Goal: Task Accomplishment & Management: Manage account settings

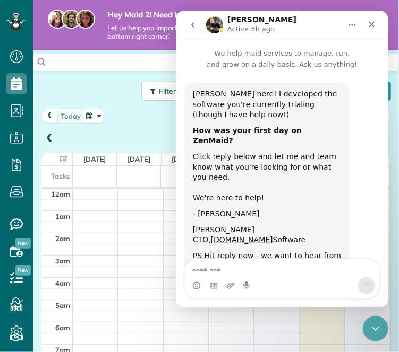
scroll to position [265, 0]
click at [192, 23] on icon "go back" at bounding box center [192, 24] width 3 height 5
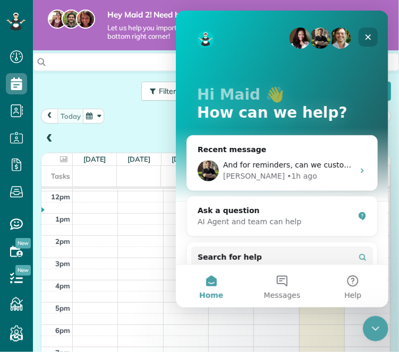
click at [366, 40] on icon "Close" at bounding box center [367, 36] width 8 height 8
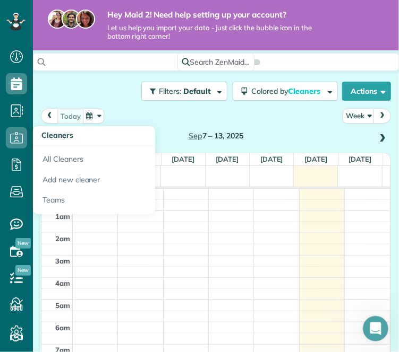
scroll to position [58, 0]
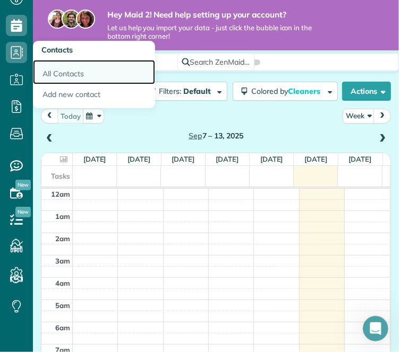
click at [53, 72] on link "All Contacts" at bounding box center [94, 72] width 122 height 24
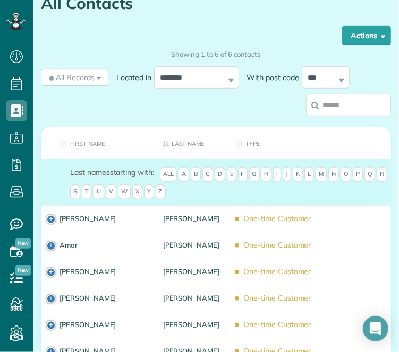
scroll to position [176, 0]
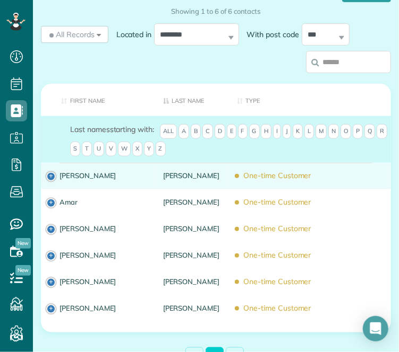
click at [51, 173] on td "Carolyn" at bounding box center [98, 176] width 114 height 27
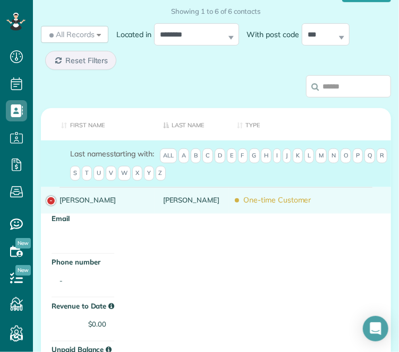
click at [53, 198] on td "Carolyn" at bounding box center [98, 200] width 114 height 27
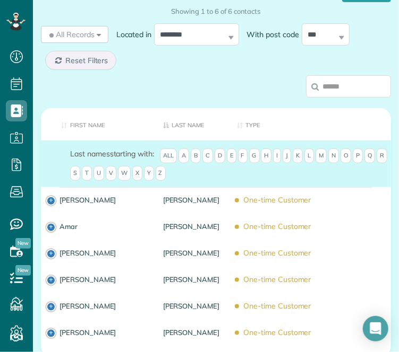
click at [53, 198] on td "Carolyn" at bounding box center [98, 200] width 114 height 27
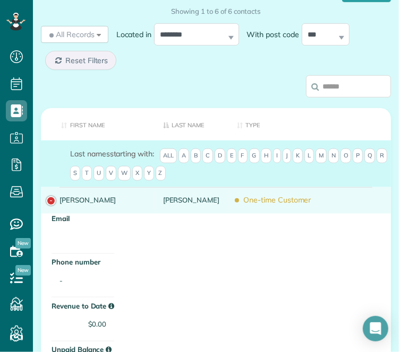
click at [50, 199] on td "Carolyn" at bounding box center [98, 200] width 114 height 27
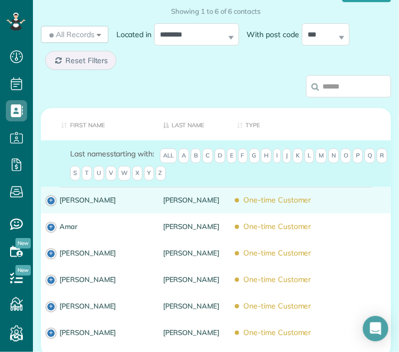
scroll to position [213, 0]
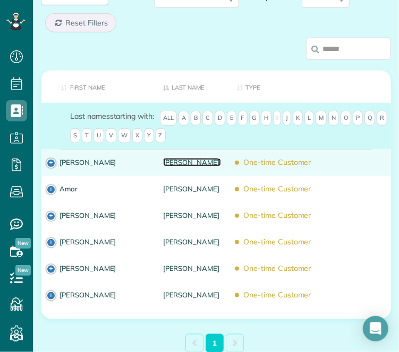
click at [187, 162] on link "Arellano" at bounding box center [192, 162] width 58 height 7
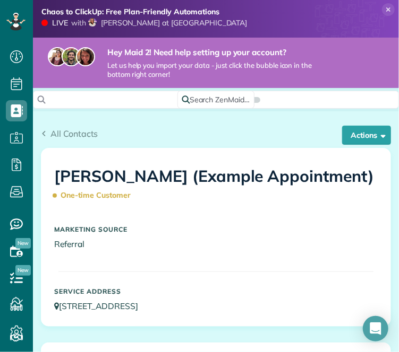
click at [342, 145] on div "All Contacts Actions Edit Add Appointment Recent Activity Send Email Show Past …" at bounding box center [216, 137] width 350 height 20
click at [343, 141] on button "Actions" at bounding box center [366, 135] width 49 height 19
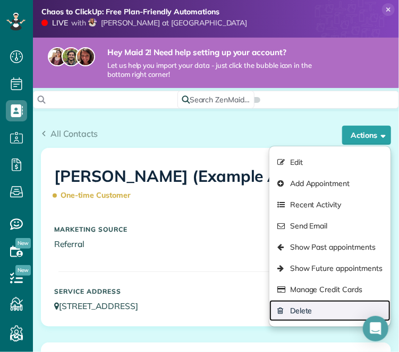
click at [319, 315] on link "Delete" at bounding box center [329, 310] width 121 height 21
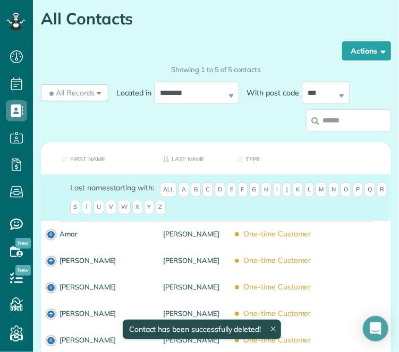
scroll to position [209, 0]
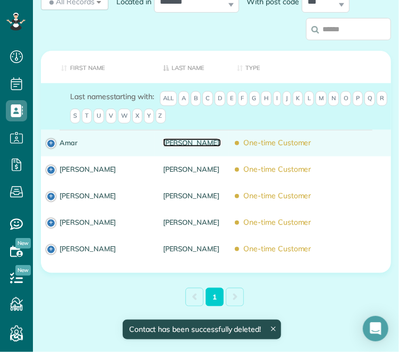
click at [189, 139] on link "[PERSON_NAME]" at bounding box center [192, 142] width 58 height 7
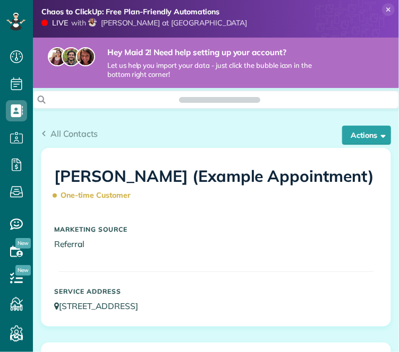
scroll to position [4, 4]
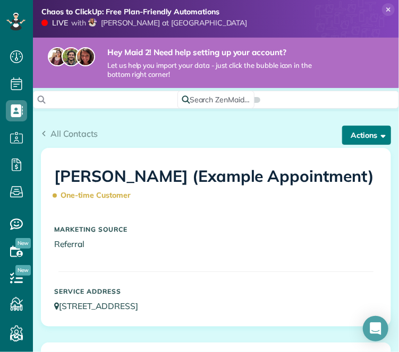
click at [364, 142] on button "Actions" at bounding box center [366, 135] width 49 height 19
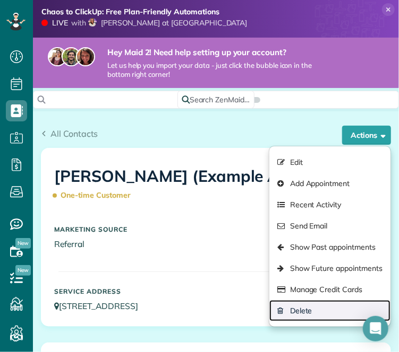
click at [310, 309] on link "Delete" at bounding box center [329, 310] width 121 height 21
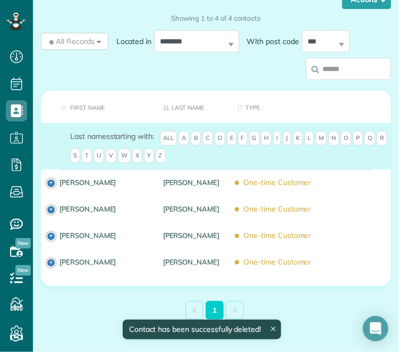
scroll to position [203, 0]
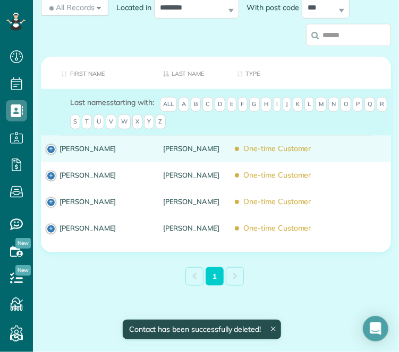
click at [155, 138] on div "Macpherson" at bounding box center [192, 149] width 74 height 27
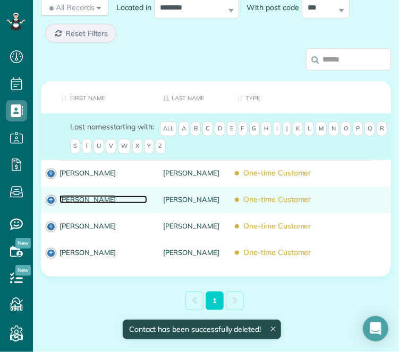
click at [121, 196] on link "Debbie" at bounding box center [103, 199] width 88 height 7
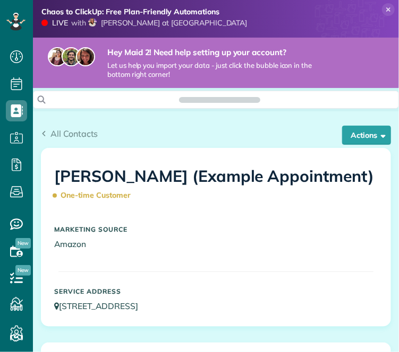
scroll to position [4, 4]
click at [341, 120] on div "All Contacts Actions Edit Add Appointment Recent Activity Send Email Show Past …" at bounding box center [216, 129] width 366 height 36
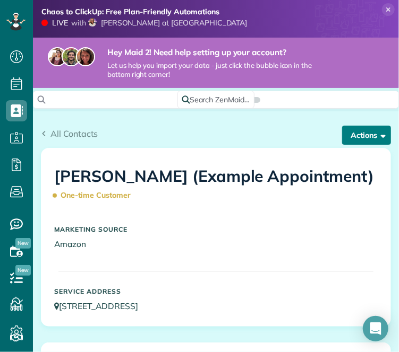
click at [343, 130] on button "Actions" at bounding box center [366, 135] width 49 height 19
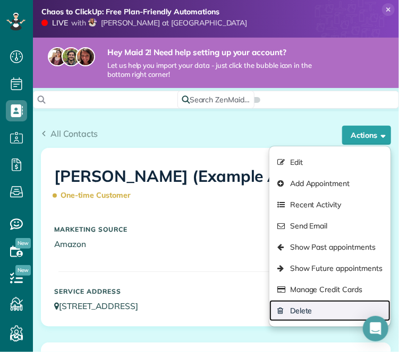
click at [295, 317] on link "Delete" at bounding box center [329, 310] width 121 height 21
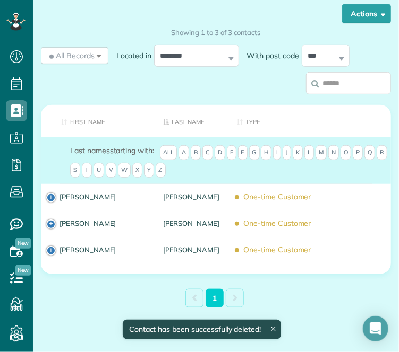
scroll to position [176, 0]
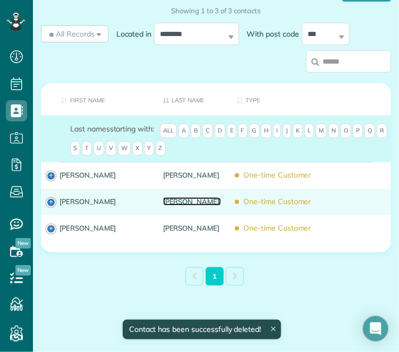
click at [172, 201] on link "Schwab" at bounding box center [192, 201] width 58 height 7
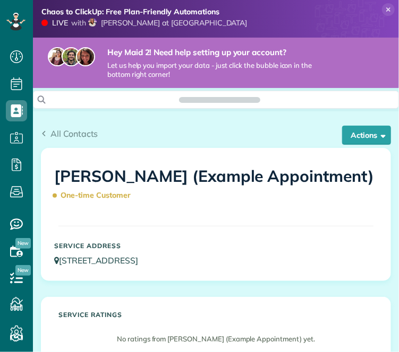
scroll to position [4, 4]
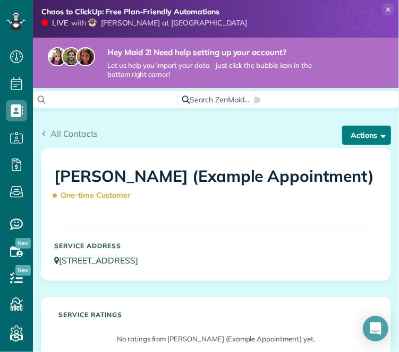
click at [356, 139] on button "Actions" at bounding box center [366, 135] width 49 height 19
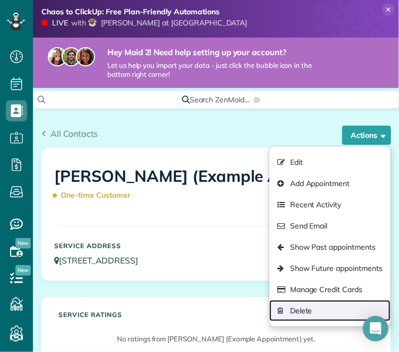
click at [304, 307] on link "Delete" at bounding box center [329, 310] width 121 height 21
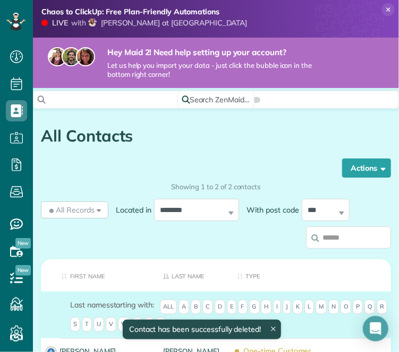
scroll to position [150, 0]
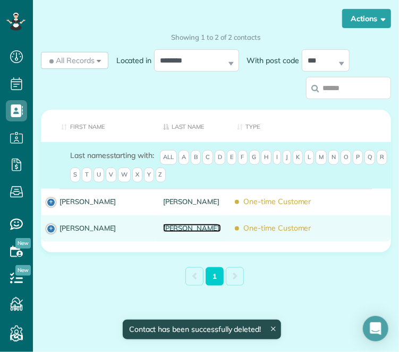
click at [173, 230] on link "[PERSON_NAME]" at bounding box center [192, 227] width 58 height 7
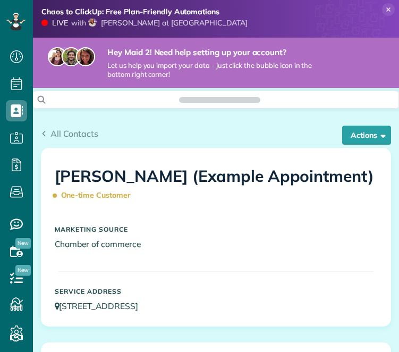
click at [185, 251] on div "Marketing Source Chamber of commerce" at bounding box center [215, 238] width 331 height 35
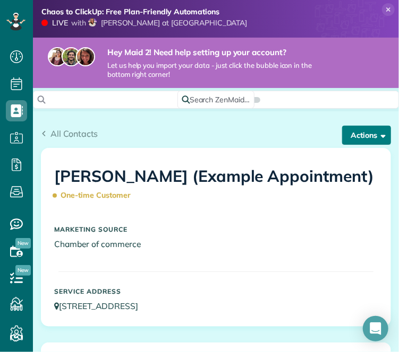
click at [359, 133] on button "Actions" at bounding box center [366, 135] width 49 height 19
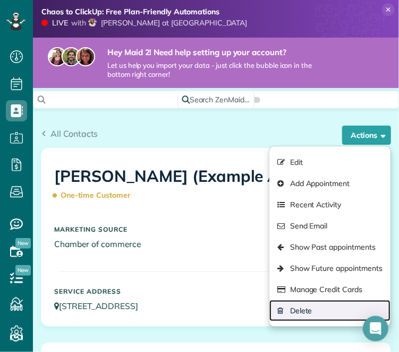
click at [293, 319] on link "Delete" at bounding box center [329, 310] width 121 height 21
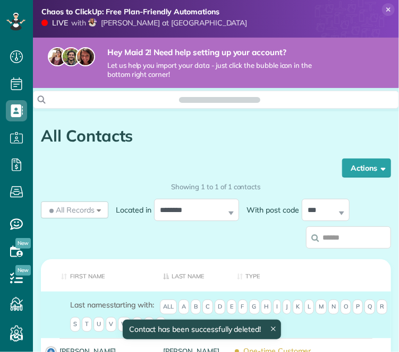
scroll to position [4, 4]
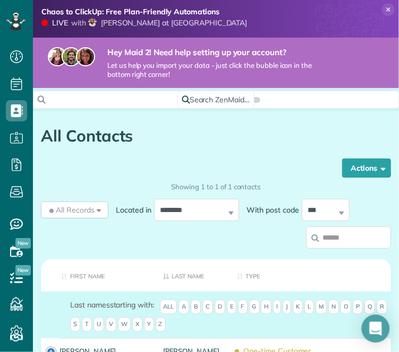
click at [379, 334] on icon "Open Intercom Messenger" at bounding box center [375, 329] width 12 height 14
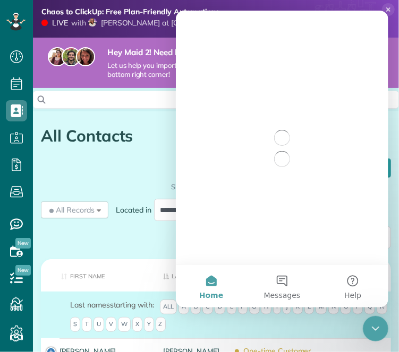
scroll to position [0, 0]
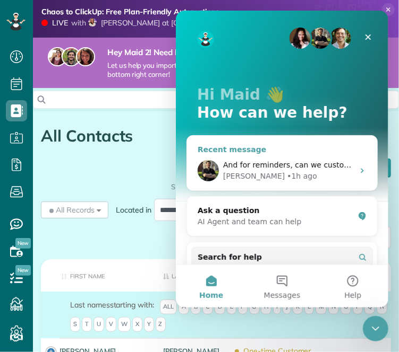
click at [286, 171] on div "• 1h ago" at bounding box center [301, 175] width 30 height 11
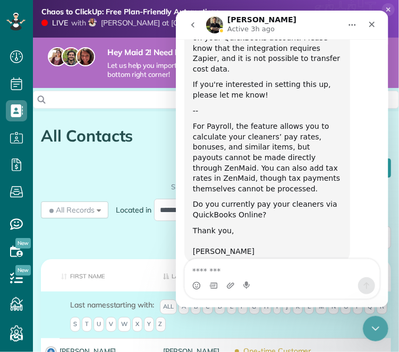
scroll to position [1322, 0]
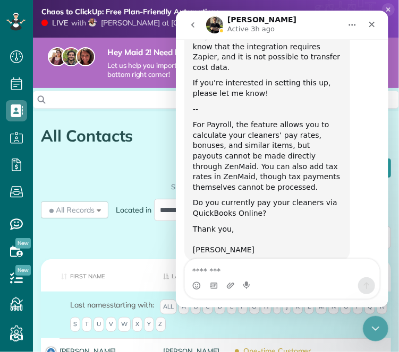
click at [233, 267] on textarea "Message…" at bounding box center [281, 268] width 194 height 18
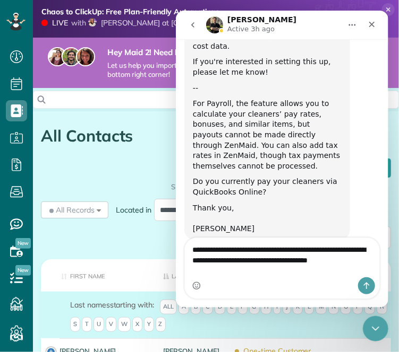
scroll to position [1333, 0]
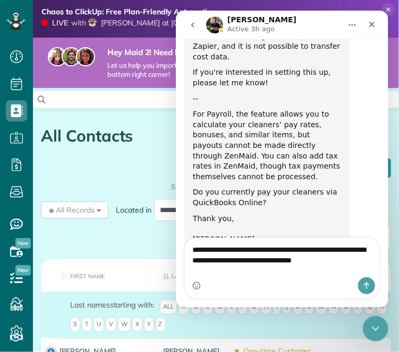
type textarea "**********"
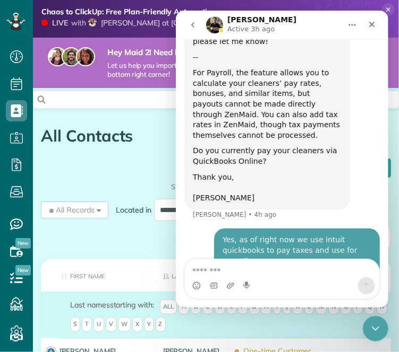
scroll to position [1375, 0]
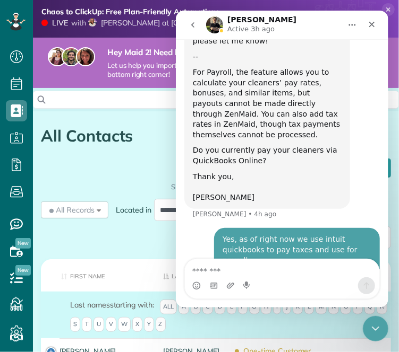
click at [194, 22] on icon "go back" at bounding box center [192, 24] width 8 height 8
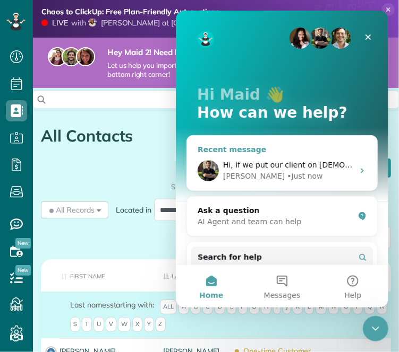
click at [307, 171] on div "[PERSON_NAME] • Just now" at bounding box center [287, 175] width 131 height 11
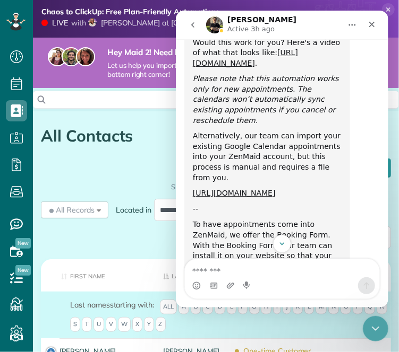
scroll to position [752, 0]
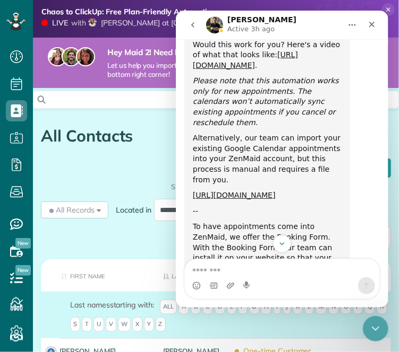
click at [263, 314] on div "How to Create & Edit Booking Forms" at bounding box center [266, 325] width 126 height 22
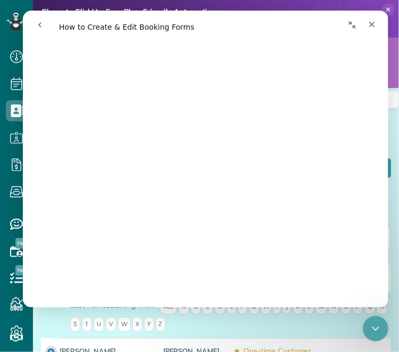
scroll to position [2850, 0]
click at [377, 23] on div "Close" at bounding box center [370, 23] width 19 height 19
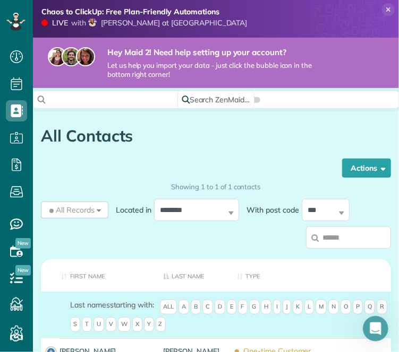
scroll to position [0, 0]
click at [374, 326] on icon "Open Intercom Messenger" at bounding box center [374, 328] width 18 height 18
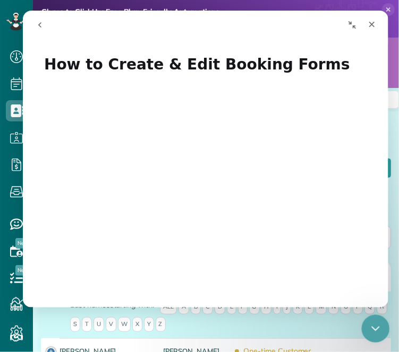
drag, startPoint x: 374, startPoint y: 327, endPoint x: 187, endPoint y: 103, distance: 291.6
click at [42, 19] on button "go back" at bounding box center [39, 24] width 20 height 20
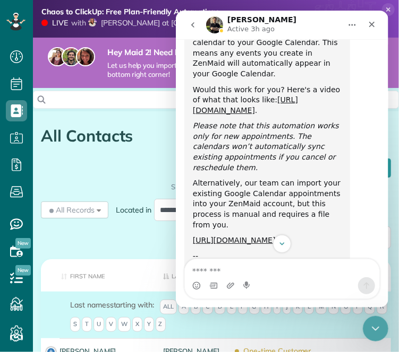
scroll to position [706, 0]
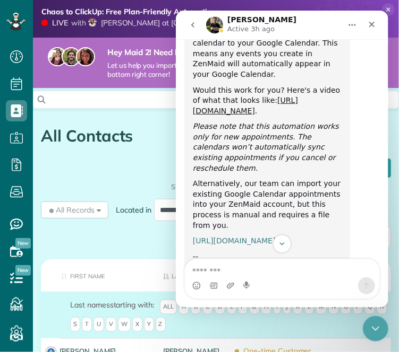
click at [234, 236] on link "[URL][DOMAIN_NAME]" at bounding box center [233, 240] width 83 height 8
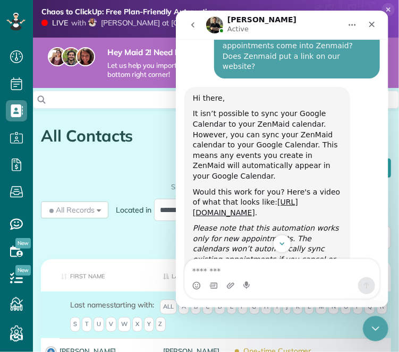
scroll to position [598, 0]
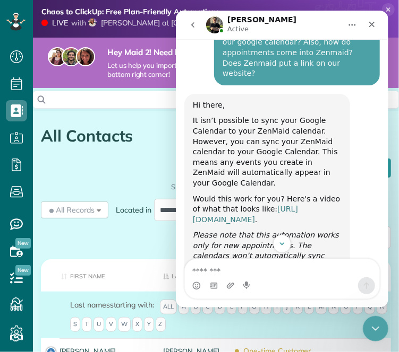
click at [282, 204] on link "[URL][DOMAIN_NAME]" at bounding box center [244, 213] width 105 height 19
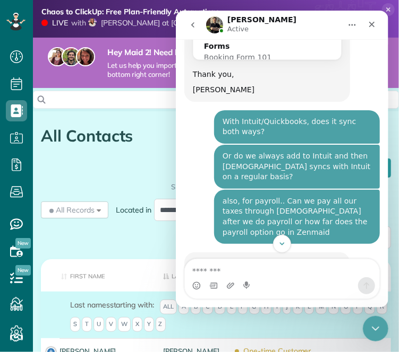
scroll to position [1375, 0]
